Goal: Transaction & Acquisition: Purchase product/service

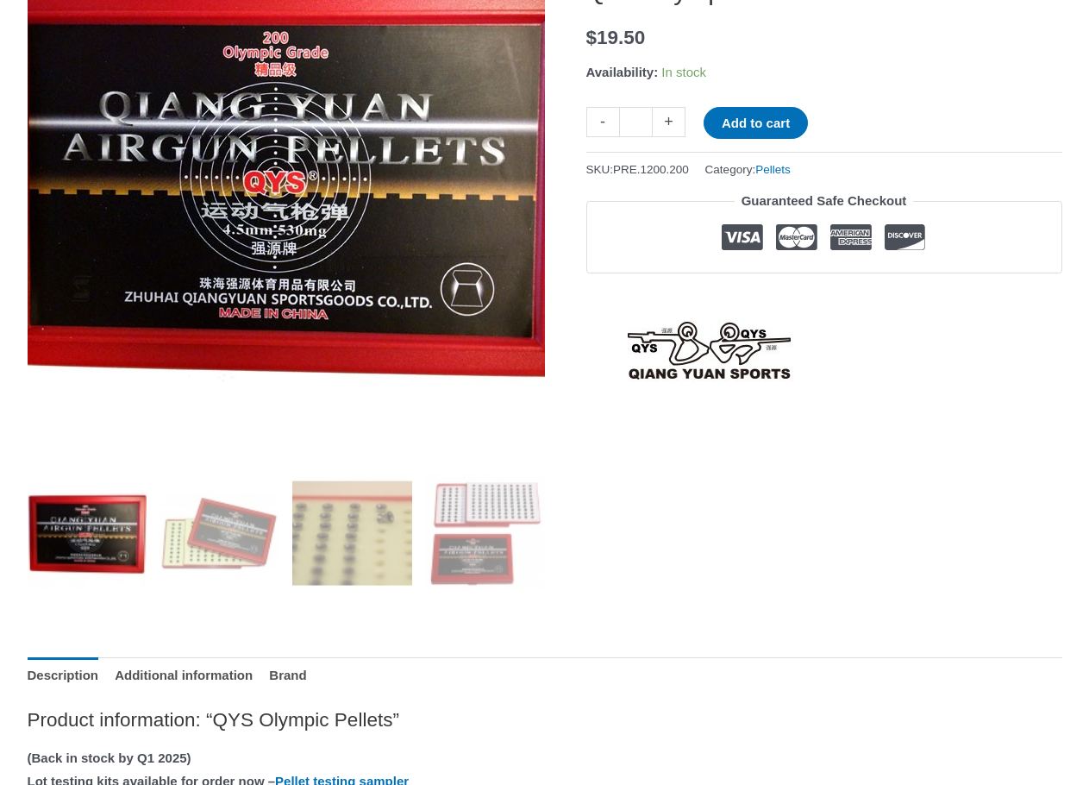
scroll to position [345, 0]
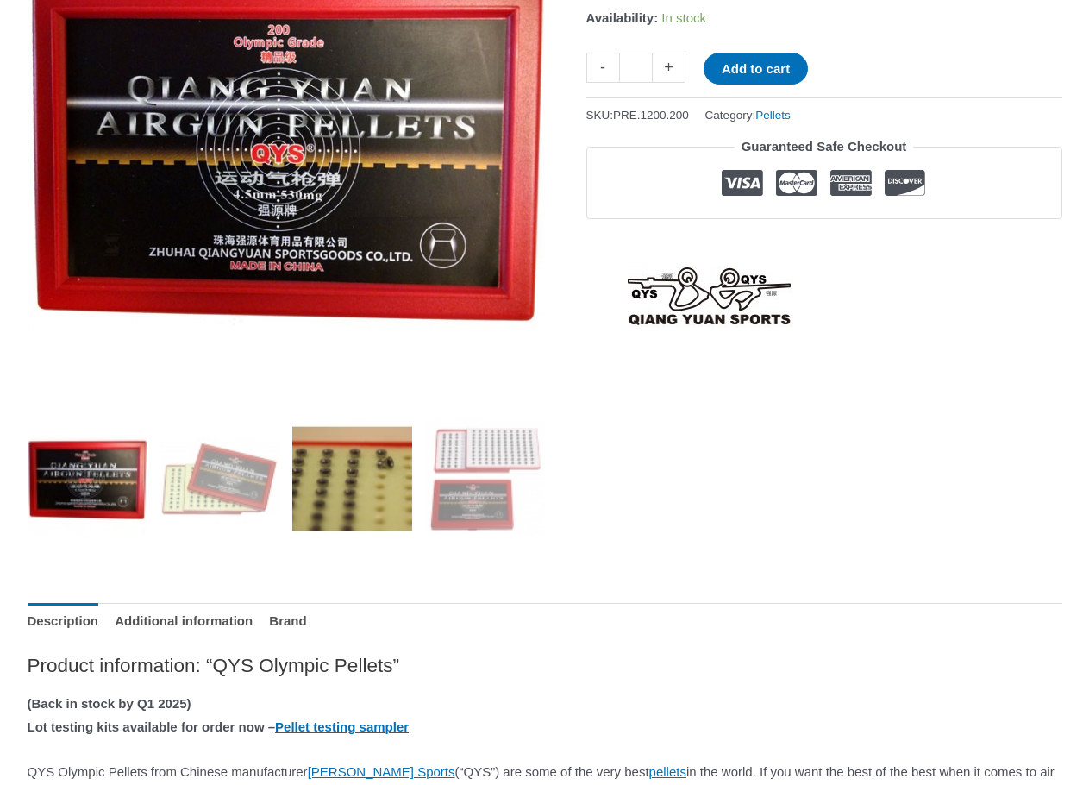
click at [300, 497] on img at bounding box center [352, 478] width 120 height 120
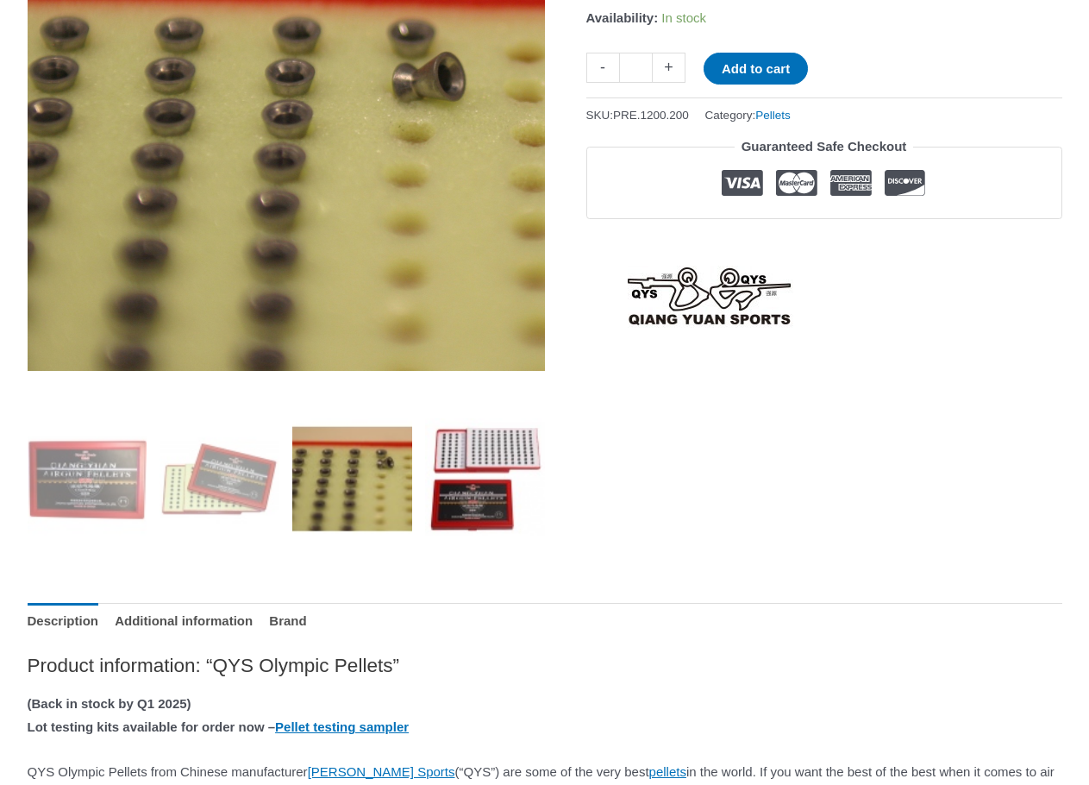
click at [535, 446] on img at bounding box center [485, 478] width 120 height 120
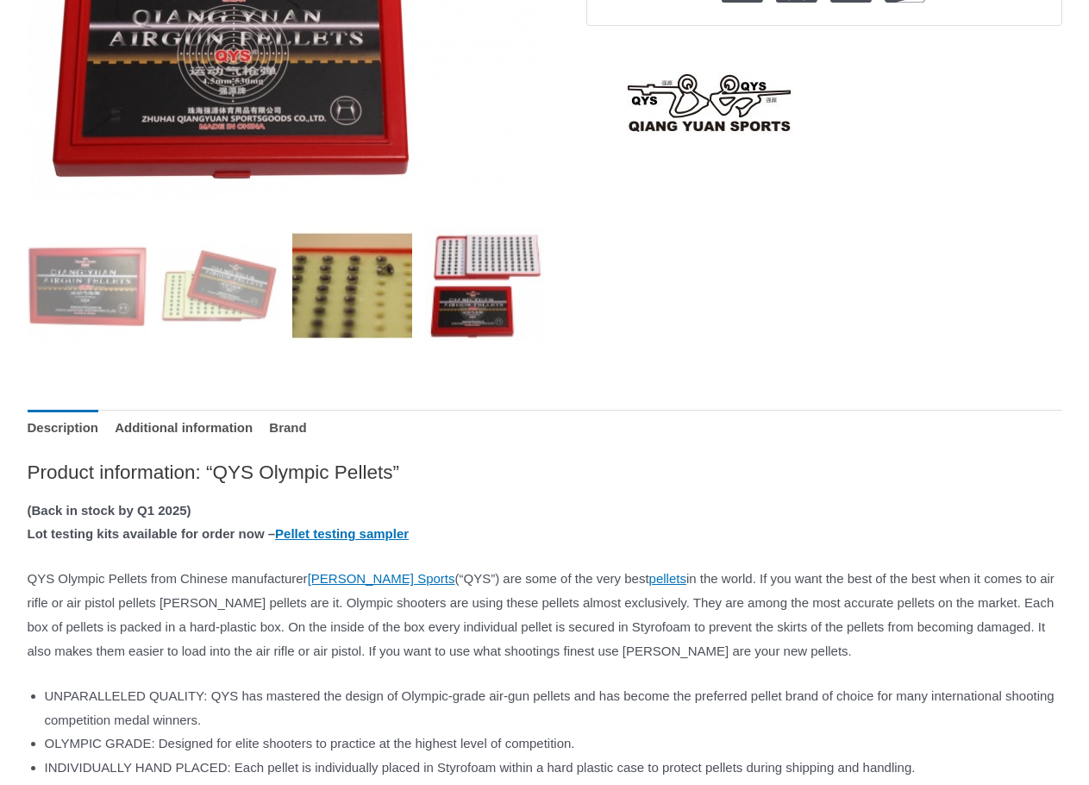
scroll to position [603, 0]
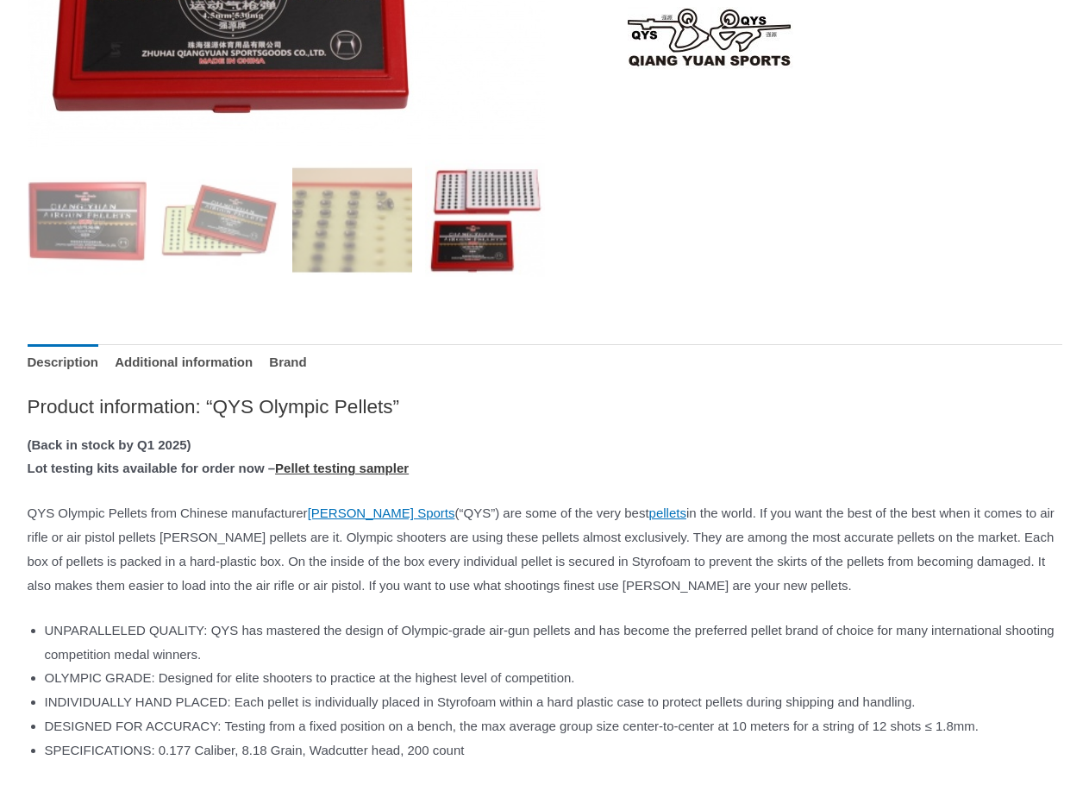
click at [372, 462] on link "Pellet testing sampler" at bounding box center [342, 467] width 134 height 15
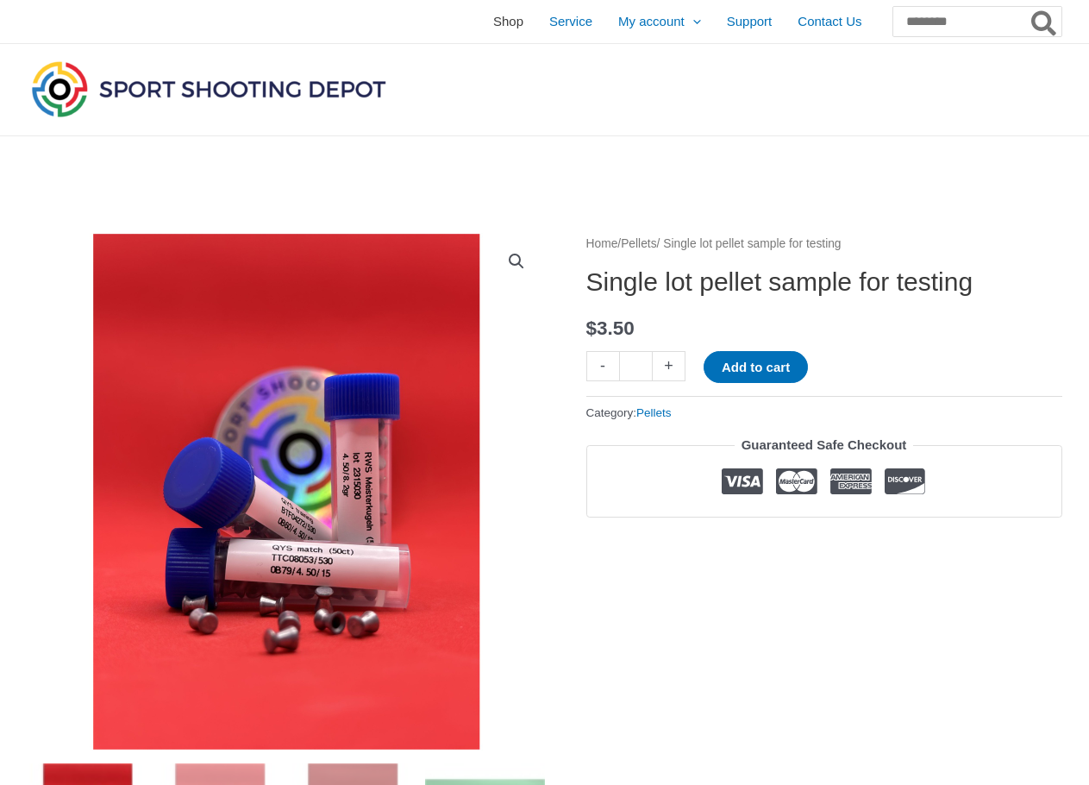
click at [493, 28] on span "Shop" at bounding box center [508, 21] width 30 height 43
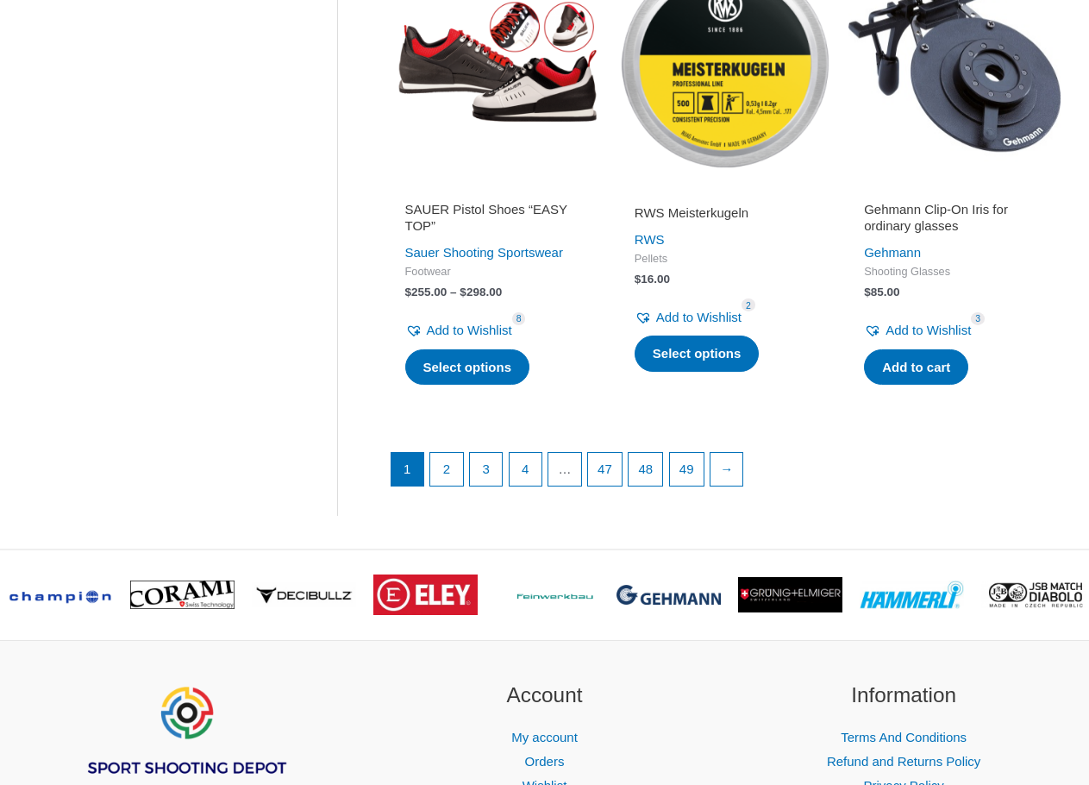
scroll to position [2328, 0]
